Goal: Task Accomplishment & Management: Complete application form

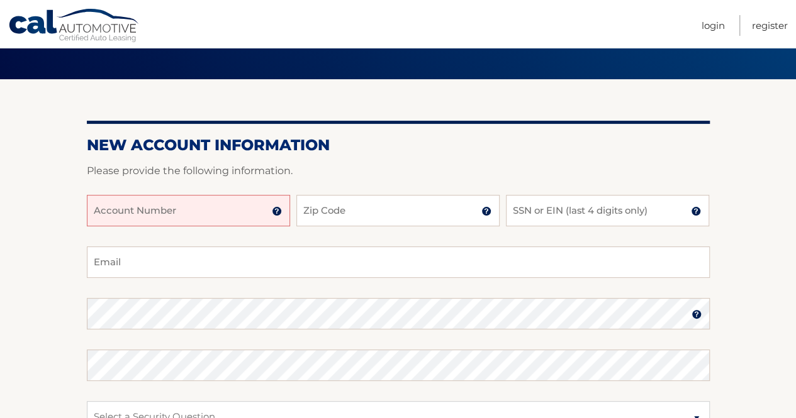
scroll to position [75, 0]
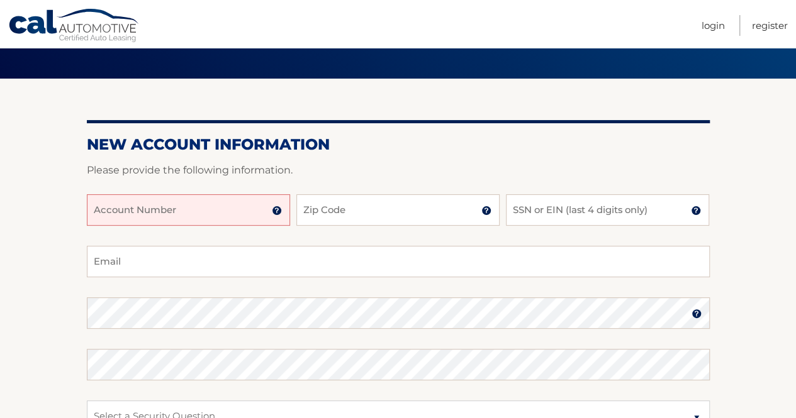
click at [225, 216] on input "Account Number" at bounding box center [188, 209] width 203 height 31
click at [279, 211] on img at bounding box center [277, 211] width 10 height 10
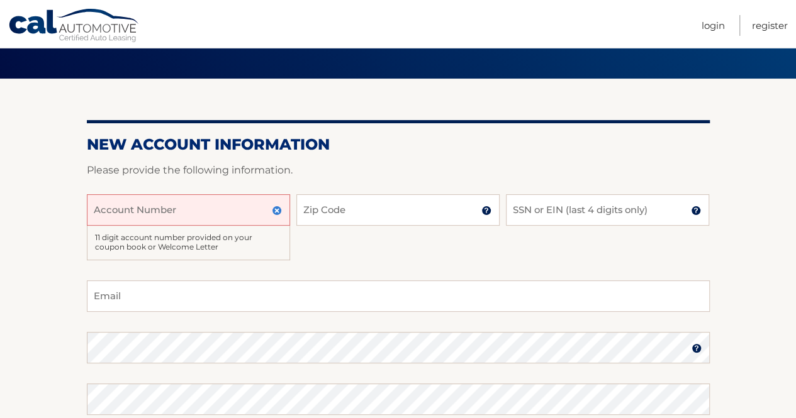
click at [177, 218] on input "Account Number" at bounding box center [188, 209] width 203 height 31
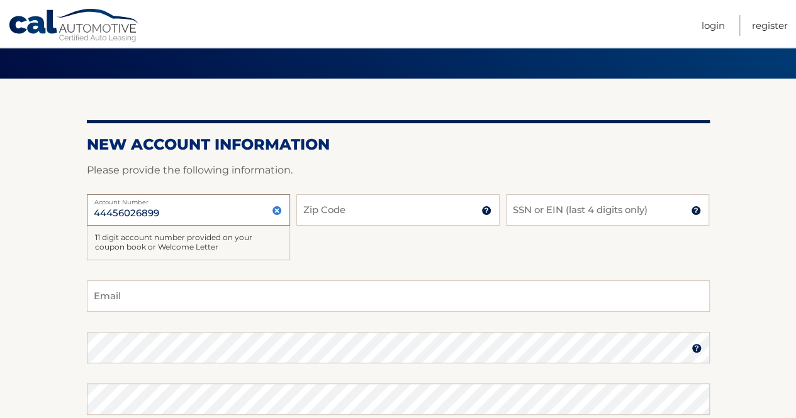
type input "44456026899"
click at [347, 212] on input "Zip Code" at bounding box center [397, 209] width 203 height 31
type input "07726"
click at [484, 210] on img at bounding box center [486, 211] width 10 height 10
click at [519, 207] on input "SSN or EIN (last 4 digits only)" at bounding box center [607, 209] width 203 height 31
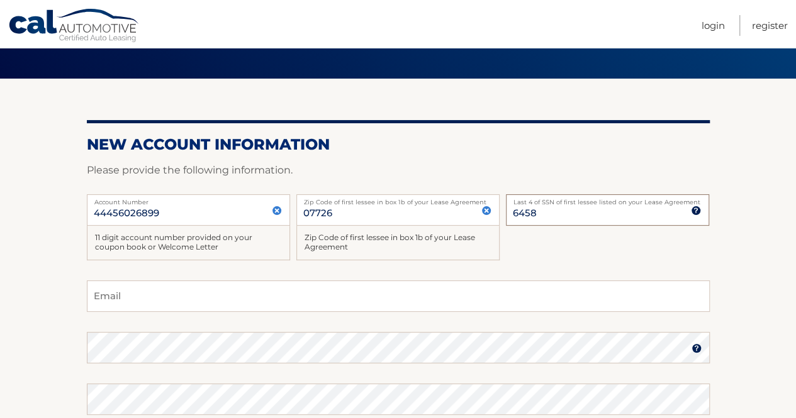
type input "6458"
click at [308, 298] on input "Email" at bounding box center [398, 296] width 623 height 31
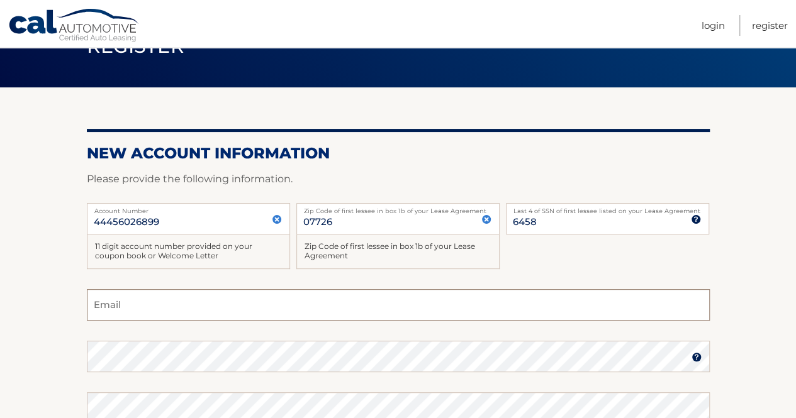
scroll to position [0, 0]
